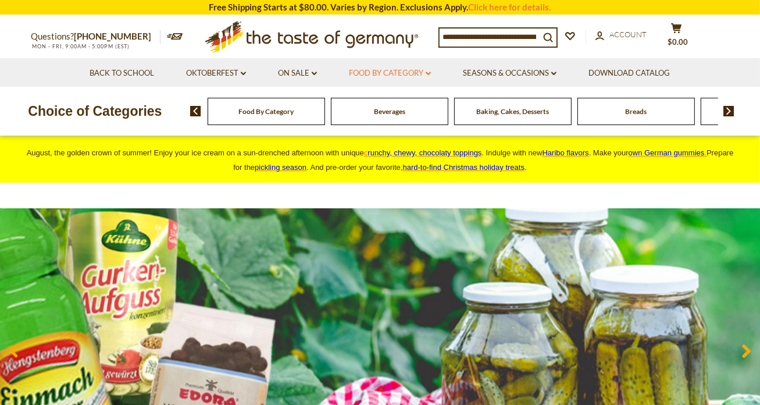
click at [376, 71] on link "Food By Category dropdown_arrow" at bounding box center [390, 73] width 82 height 13
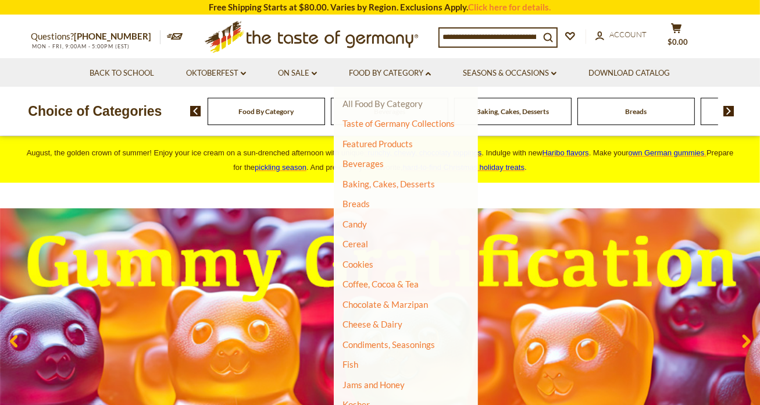
click at [375, 104] on link "All Food By Category" at bounding box center [383, 103] width 80 height 10
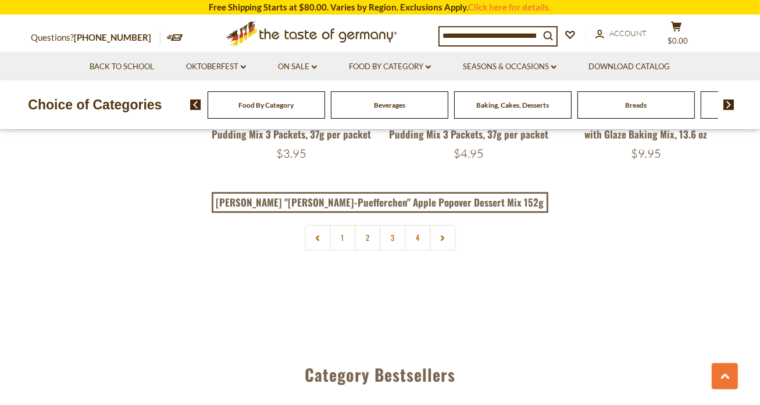
scroll to position [2642, 0]
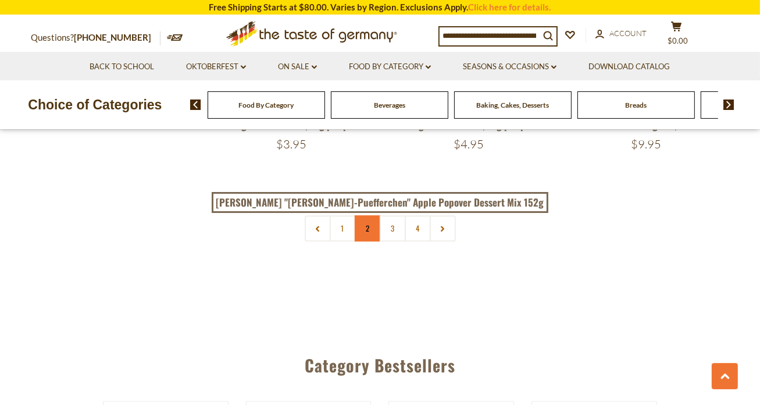
click at [371, 215] on link "2" at bounding box center [368, 228] width 26 height 26
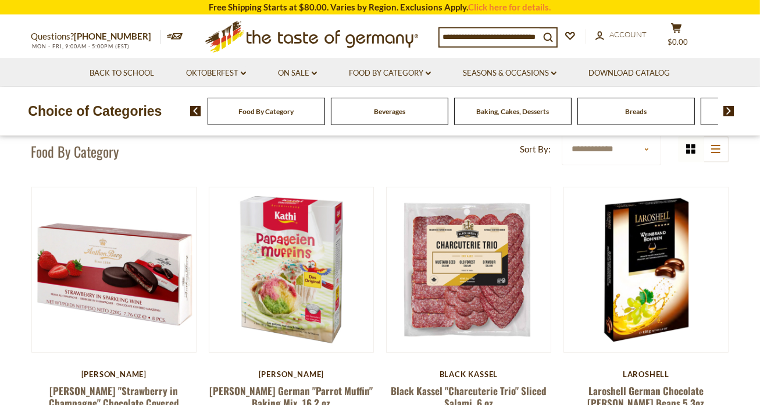
scroll to position [37, 0]
